Goal: Information Seeking & Learning: Learn about a topic

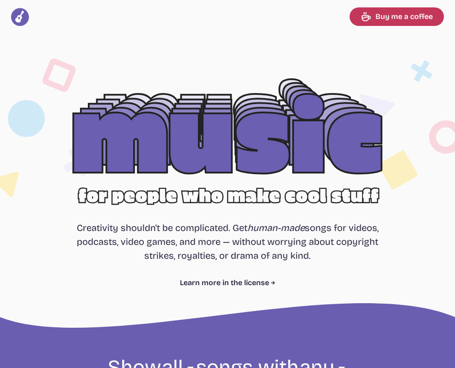
select select "most popular"
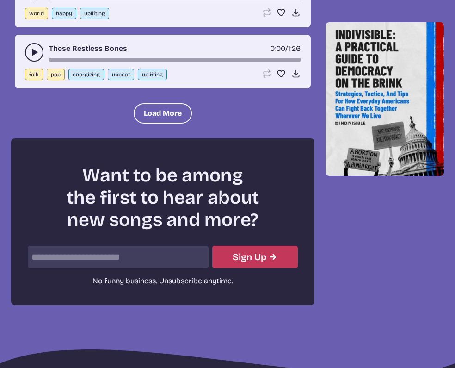
scroll to position [3744, 0]
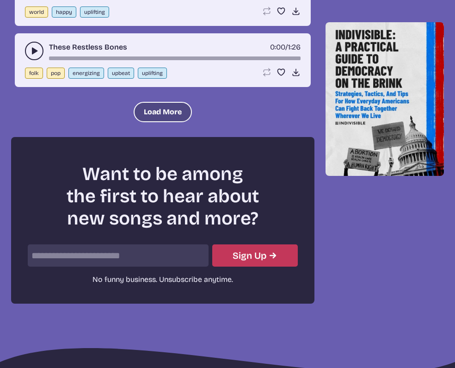
click at [153, 116] on button "Load More" at bounding box center [163, 112] width 58 height 20
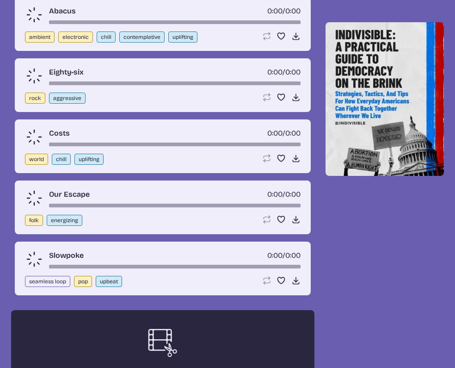
scroll to position [3407, 0]
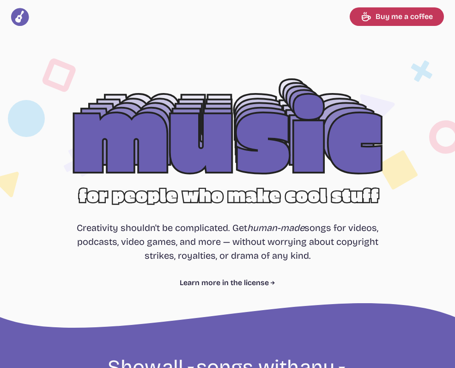
select select "most popular"
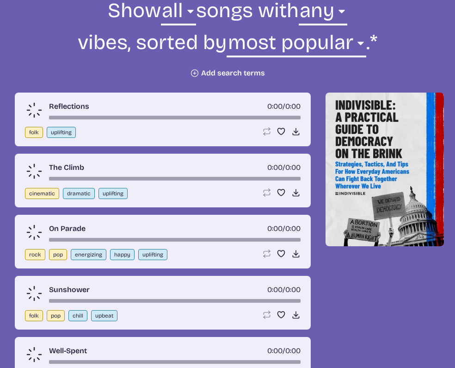
scroll to position [380, 0]
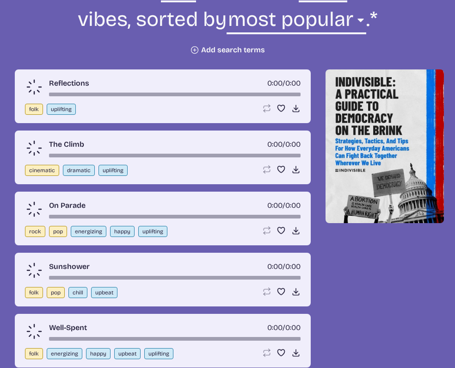
click at [46, 211] on div "On Parade 0:00 / 0:00" at bounding box center [163, 209] width 276 height 18
click at [31, 209] on icon at bounding box center [34, 209] width 20 height 20
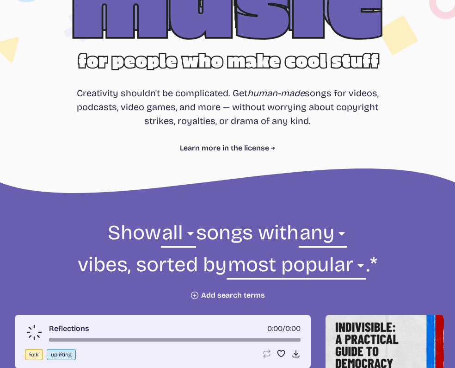
scroll to position [120, 0]
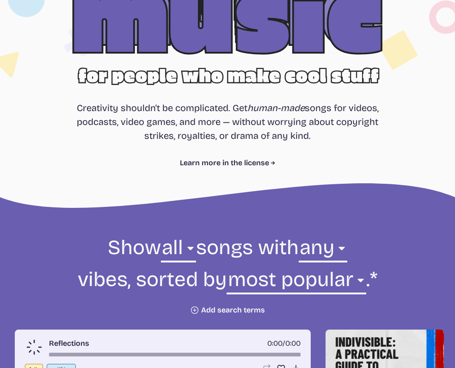
click at [221, 302] on form "Show all ambient cinematic electronic folk holiday jazz pop rock world all song…" at bounding box center [227, 274] width 455 height 80
click at [216, 306] on button "Plus icon Add search terms" at bounding box center [227, 309] width 75 height 9
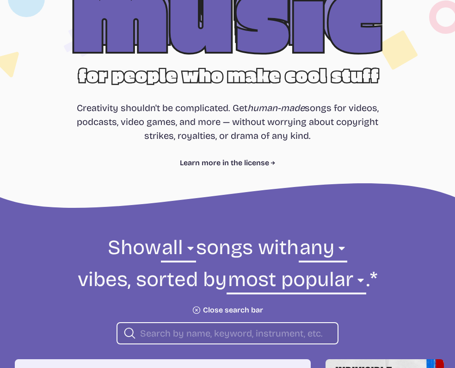
click at [207, 323] on div "Search icon" at bounding box center [228, 333] width 222 height 22
click at [200, 330] on input "search" at bounding box center [235, 333] width 190 height 12
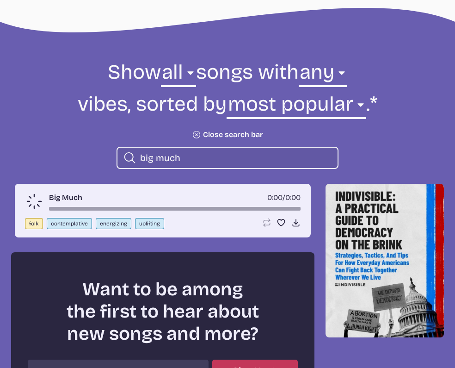
scroll to position [295, 0]
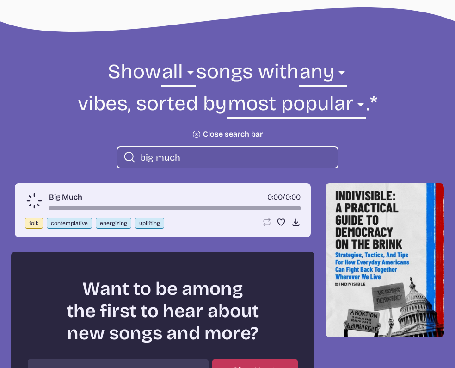
type input "big much"
click at [65, 199] on link "Big Much" at bounding box center [65, 196] width 33 height 11
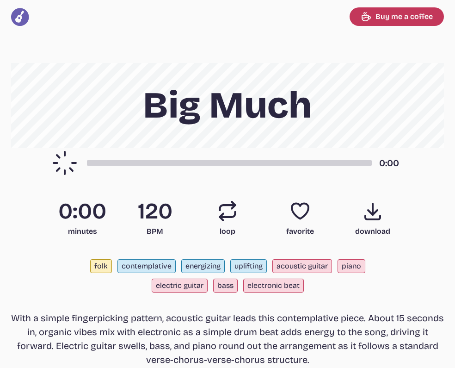
click at [61, 168] on icon at bounding box center [64, 162] width 35 height 35
click at [295, 157] on div "0:00" at bounding box center [227, 163] width 355 height 30
click at [68, 163] on icon at bounding box center [64, 162] width 35 height 35
